Goal: Transaction & Acquisition: Purchase product/service

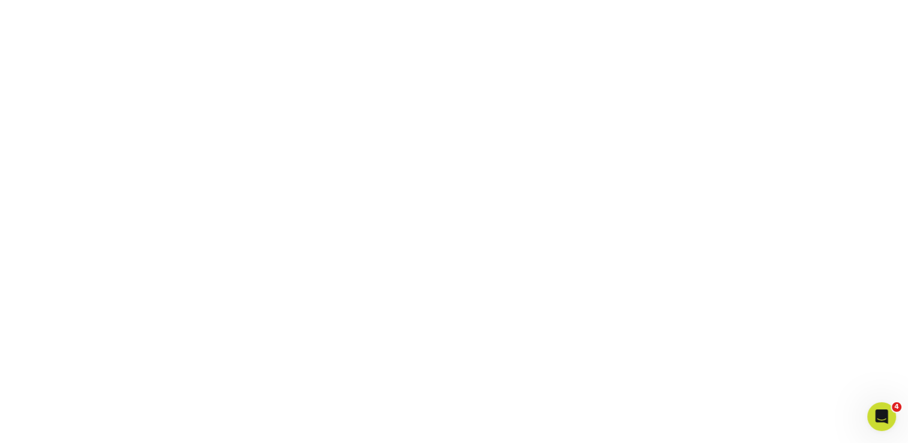
scroll to position [447, 0]
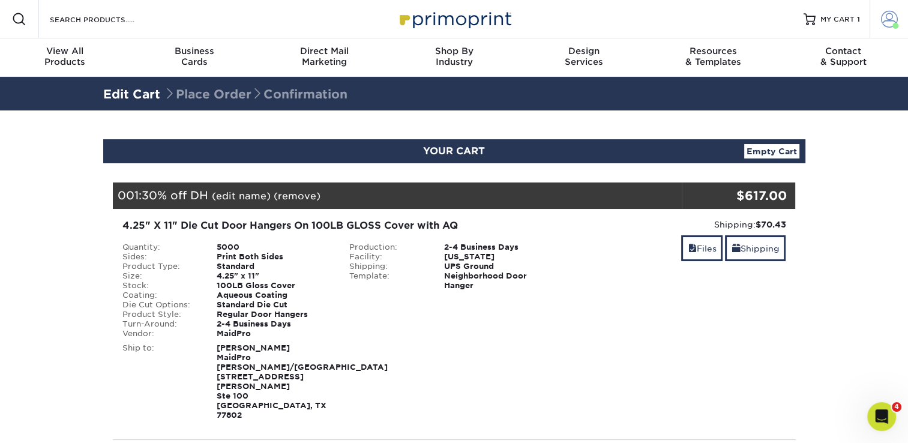
click at [888, 19] on span at bounding box center [889, 19] width 17 height 17
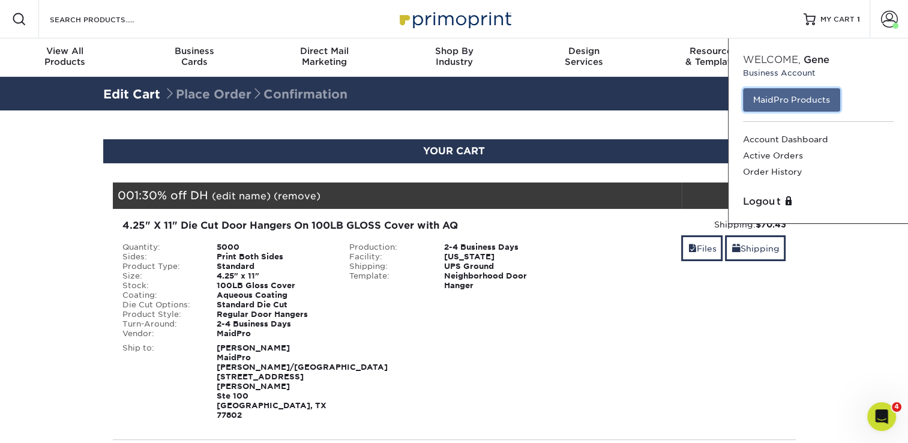
click at [799, 98] on link "MaidPro Products" at bounding box center [791, 99] width 97 height 23
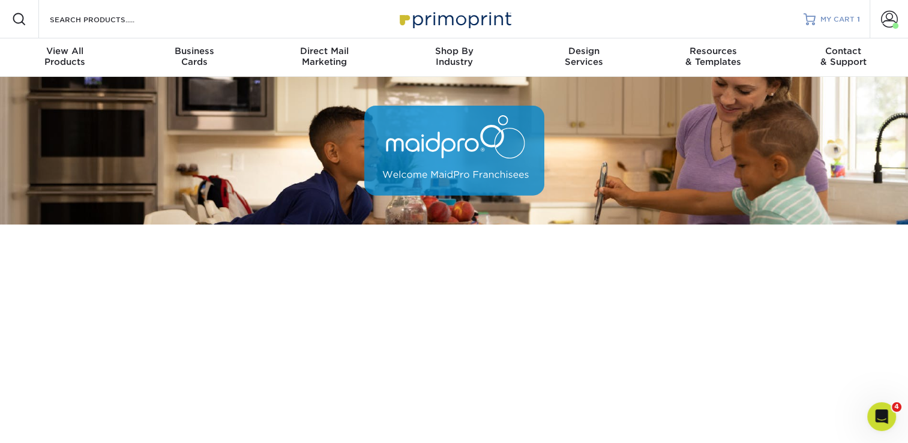
click at [833, 17] on span "MY CART" at bounding box center [837, 19] width 34 height 10
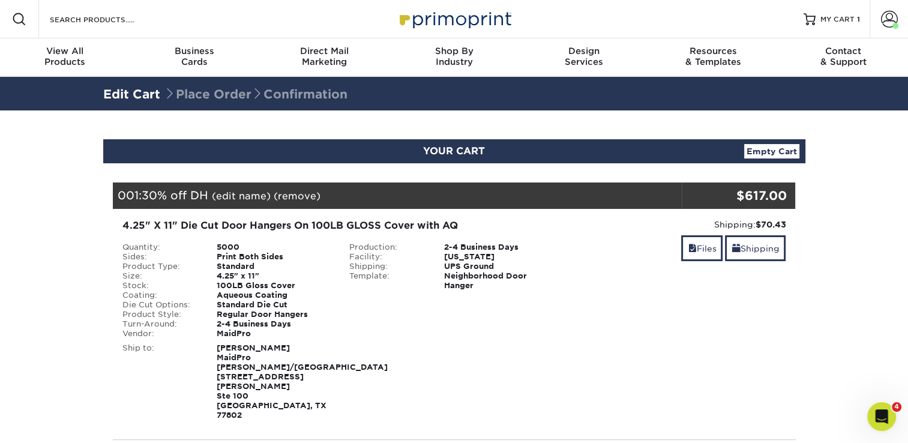
click at [766, 307] on div "Shipping: $70.43 Discount: - $0.00 Files Shipping" at bounding box center [681, 319] width 227 height 202
click at [715, 317] on div "Shipping: $70.43 Discount: - $0.00 Files Shipping" at bounding box center [681, 319] width 227 height 202
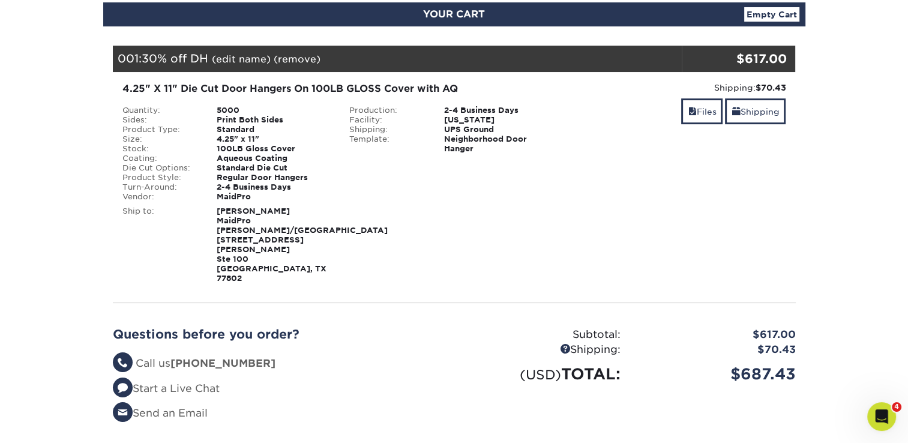
scroll to position [192, 0]
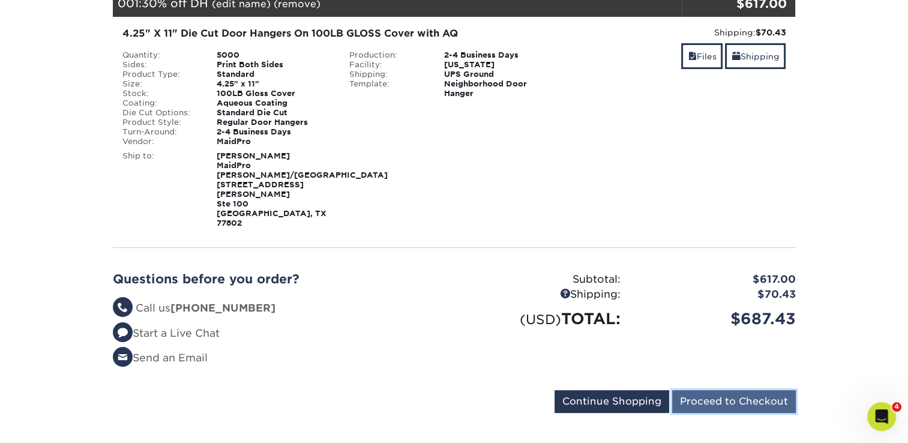
click at [715, 390] on input "Proceed to Checkout" at bounding box center [734, 401] width 124 height 23
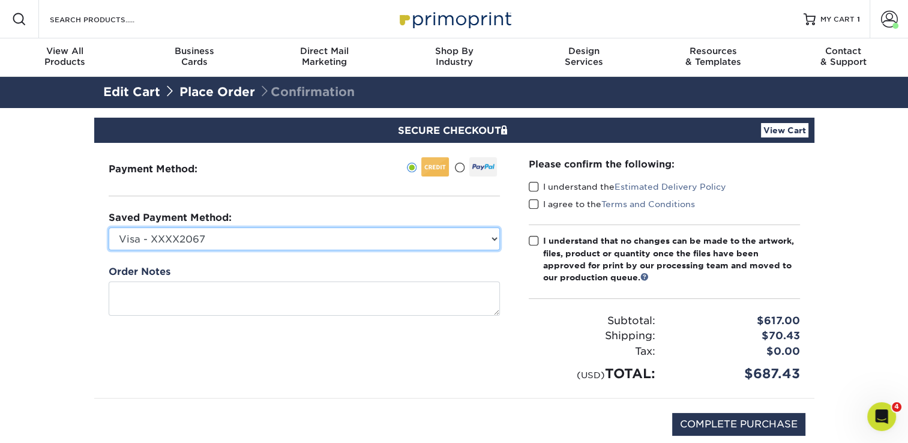
click at [494, 236] on select "Visa - XXXX2067 Visa - XXXX2067 Visa - XXXX3200 Visa - XXXX7795 New Credit Card" at bounding box center [304, 238] width 391 height 23
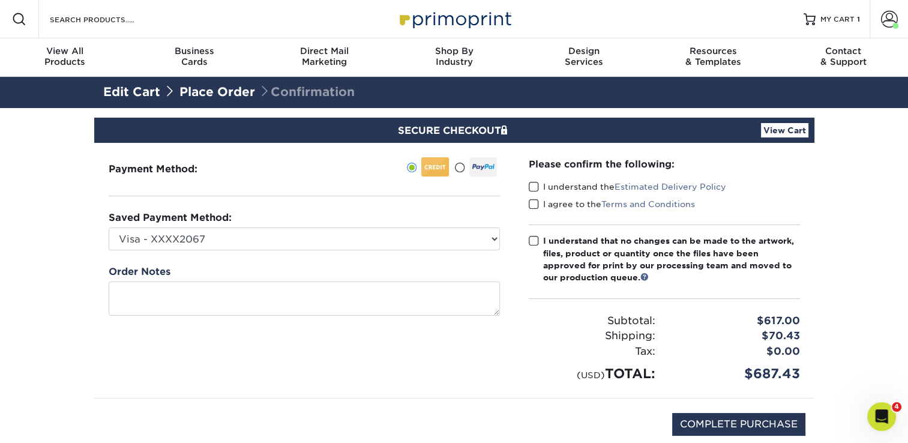
click at [535, 184] on span at bounding box center [534, 186] width 10 height 11
click at [0, 0] on input "I understand the Estimated Delivery Policy" at bounding box center [0, 0] width 0 height 0
click at [529, 205] on span at bounding box center [534, 204] width 10 height 11
click at [0, 0] on input "I agree to the Terms and Conditions" at bounding box center [0, 0] width 0 height 0
click at [533, 241] on span at bounding box center [534, 240] width 10 height 11
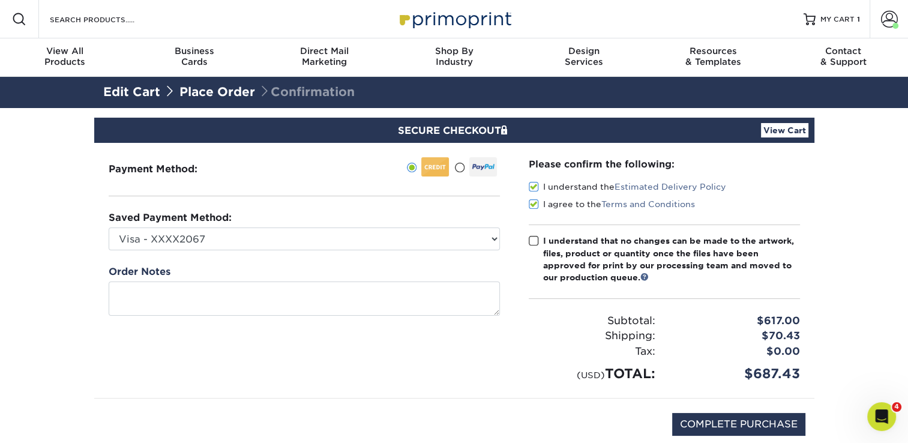
click at [0, 0] on input "I understand that no changes can be made to the artwork, files, product or quan…" at bounding box center [0, 0] width 0 height 0
click at [723, 424] on input "COMPLETE PURCHASE" at bounding box center [738, 424] width 133 height 23
type input "PROCESSING, PLEASE WAIT..."
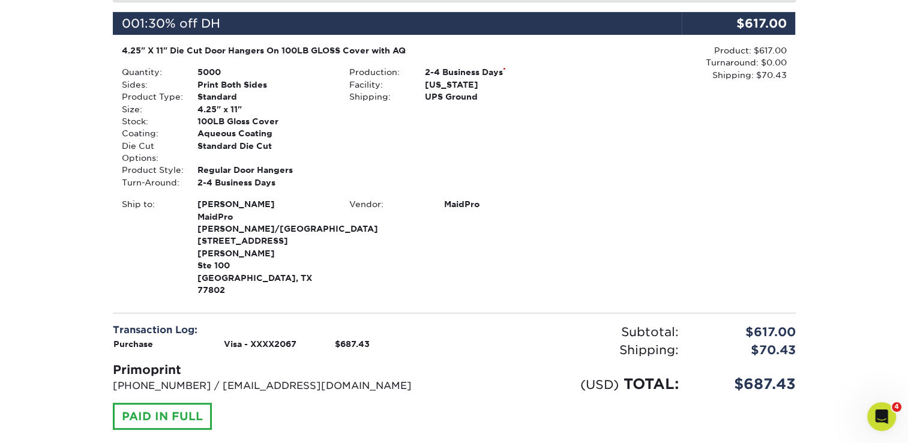
scroll to position [305, 0]
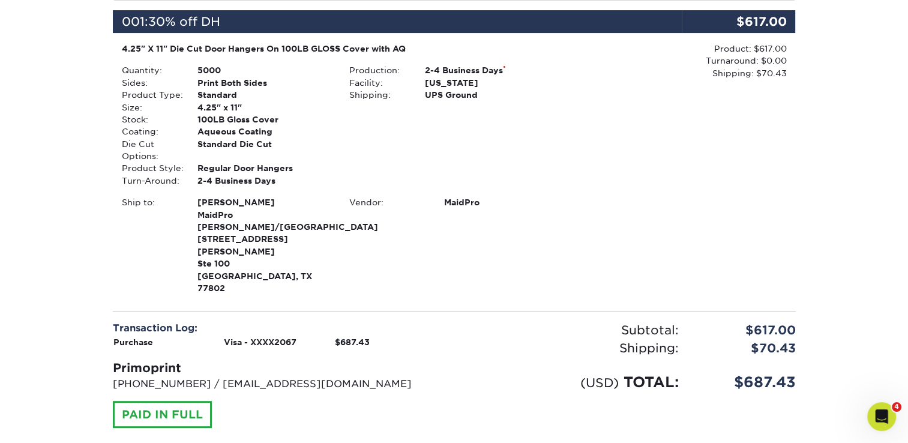
type input "jcurtiss@maidpro.com"
